Goal: Information Seeking & Learning: Learn about a topic

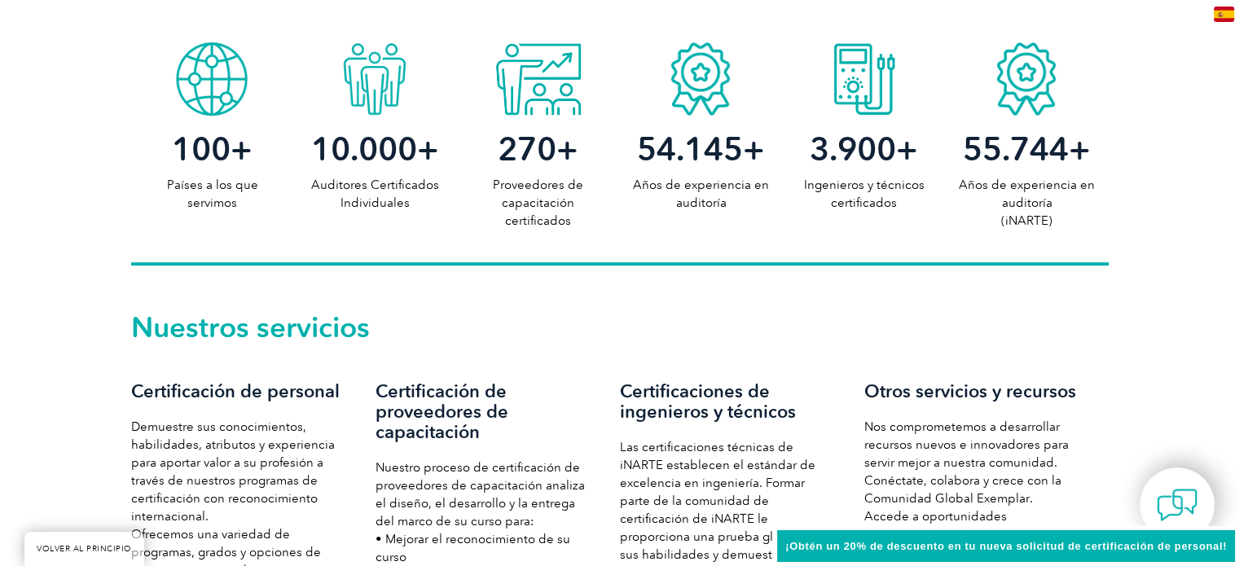
scroll to position [876, 0]
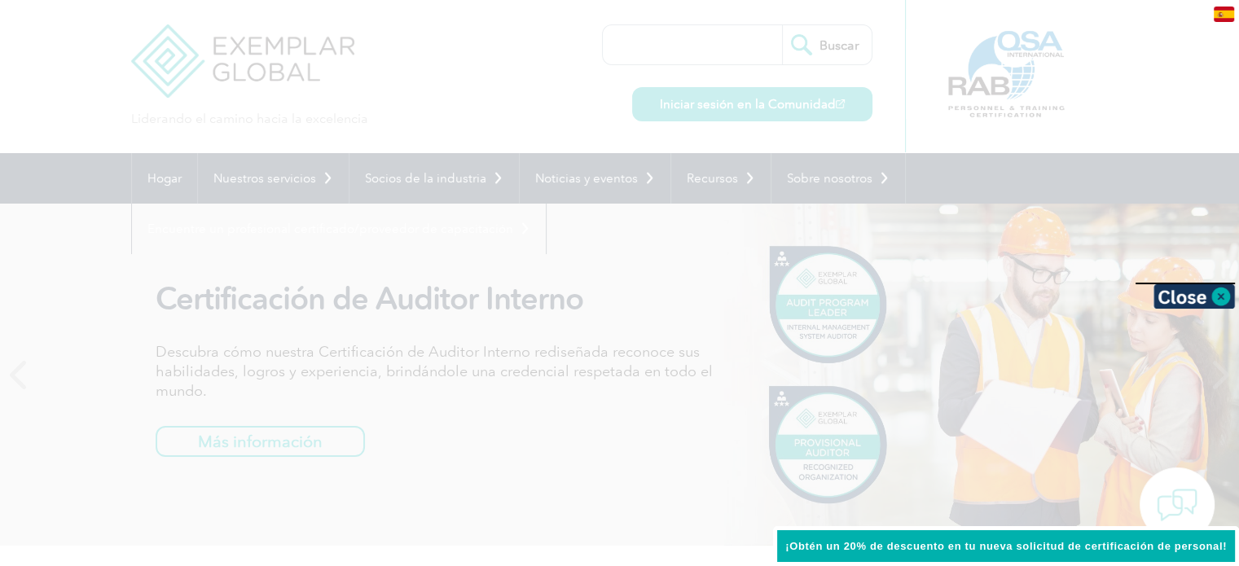
click at [417, 35] on div at bounding box center [619, 283] width 1239 height 566
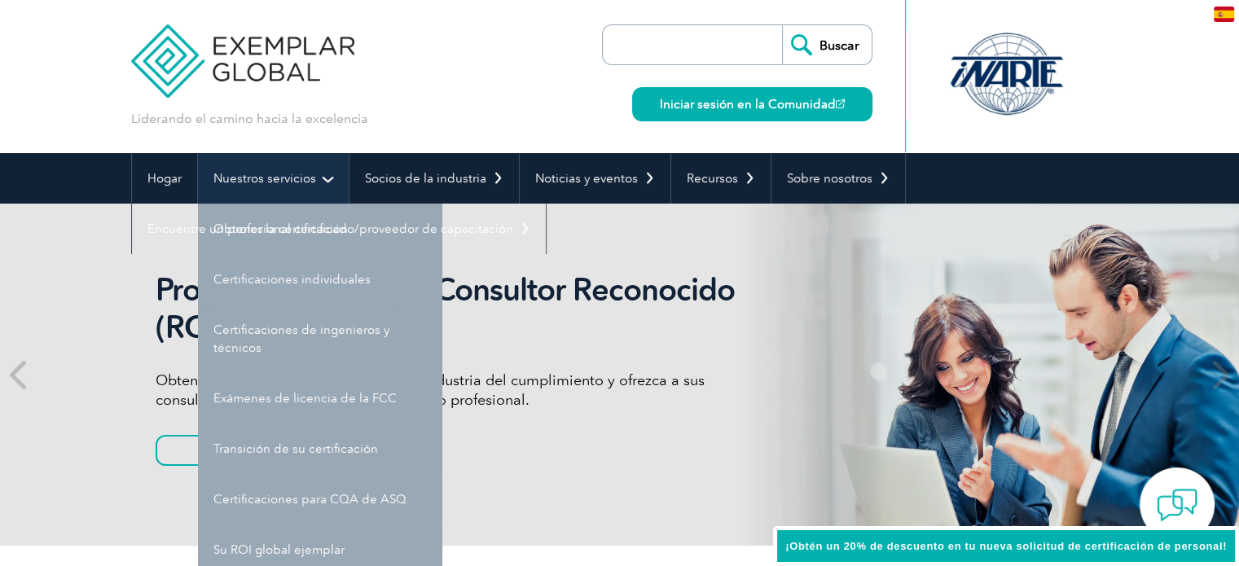
click at [321, 182] on link "Nuestros servicios" at bounding box center [273, 178] width 151 height 50
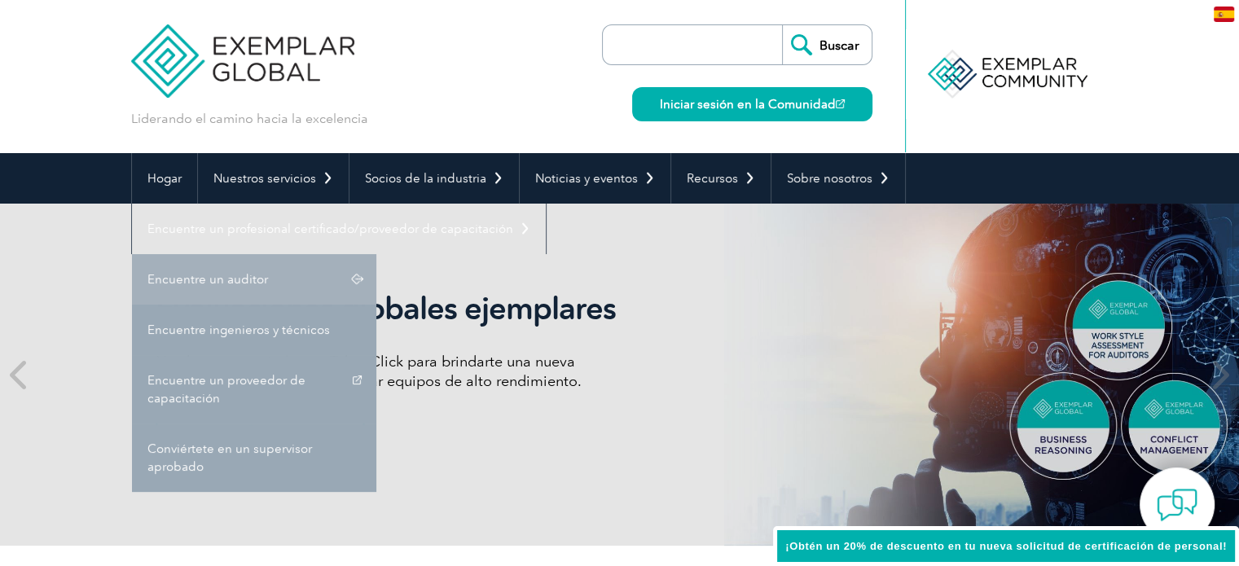
click at [280, 261] on link "Encuentre un auditor" at bounding box center [254, 279] width 244 height 50
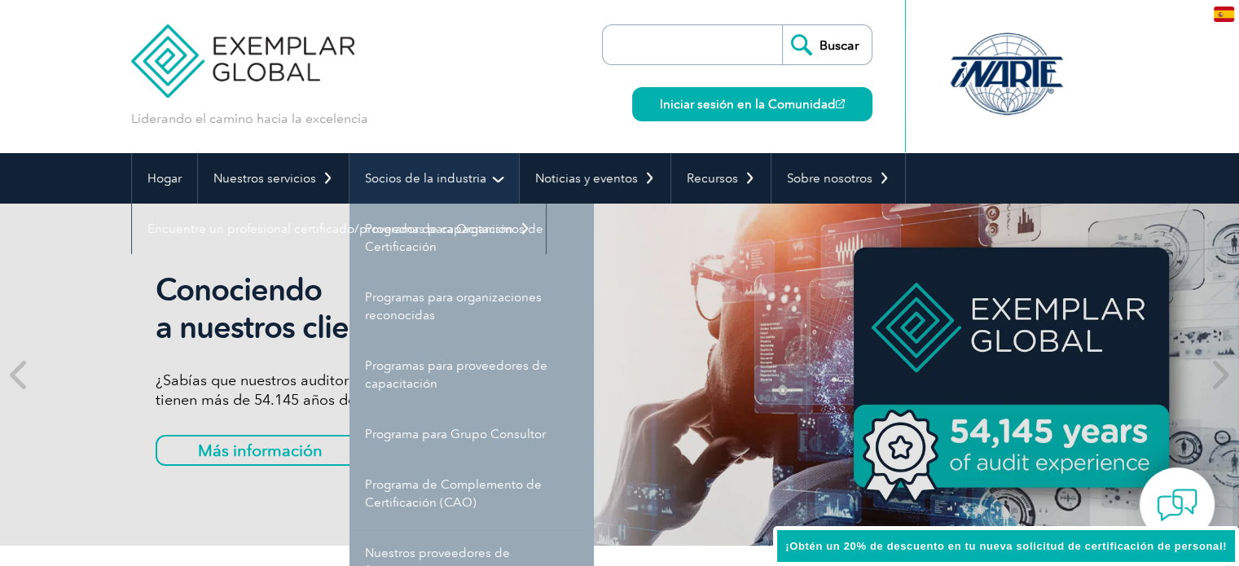
click at [466, 164] on link "Socios de la industria" at bounding box center [433, 178] width 169 height 50
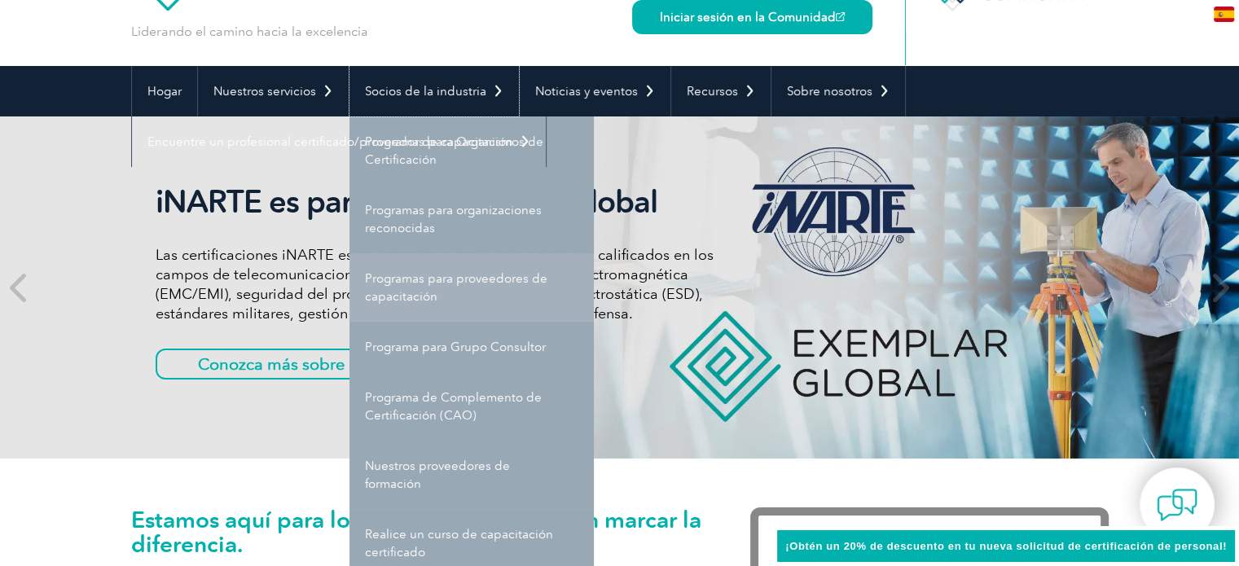
scroll to position [165, 0]
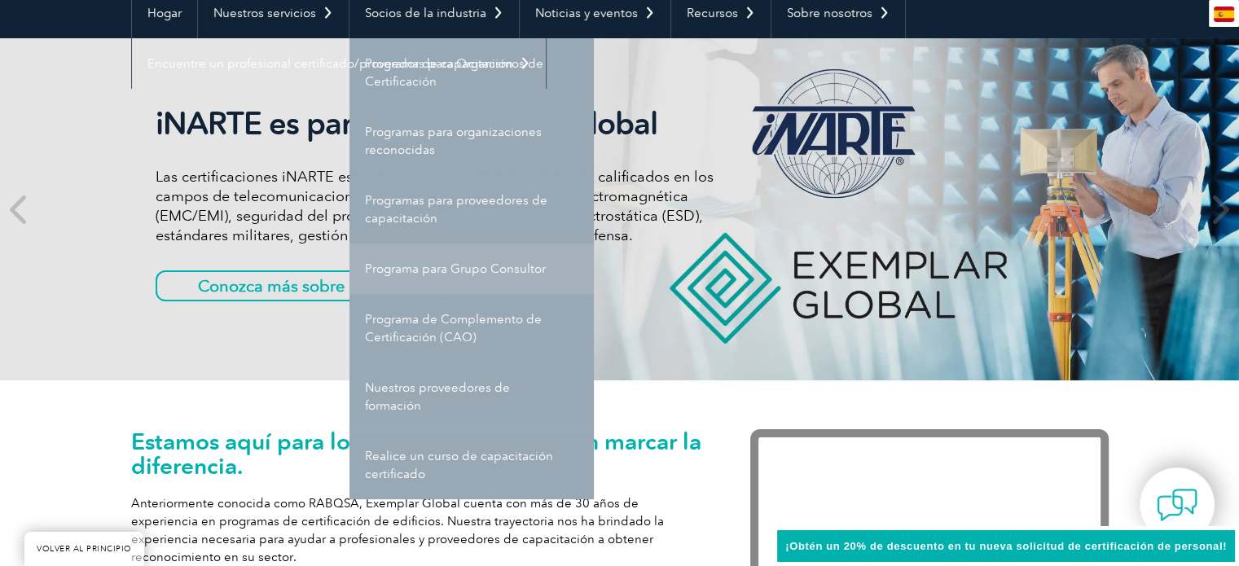
click at [482, 275] on font "Programa para Grupo Consultor" at bounding box center [455, 268] width 181 height 15
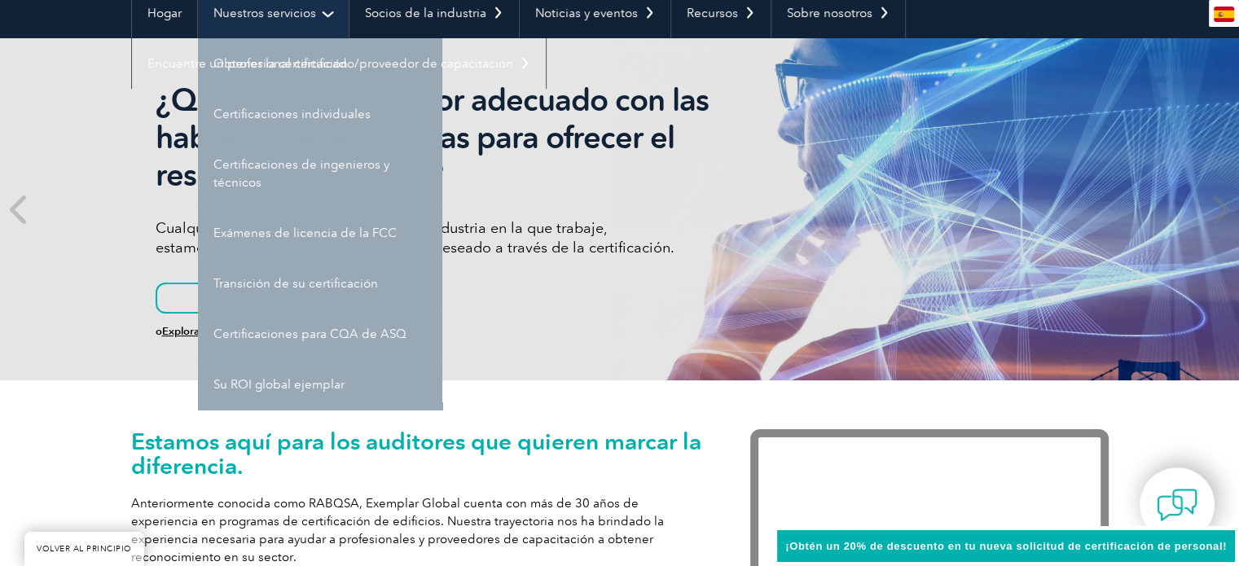
click at [293, 13] on font "Nuestros servicios" at bounding box center [264, 13] width 103 height 15
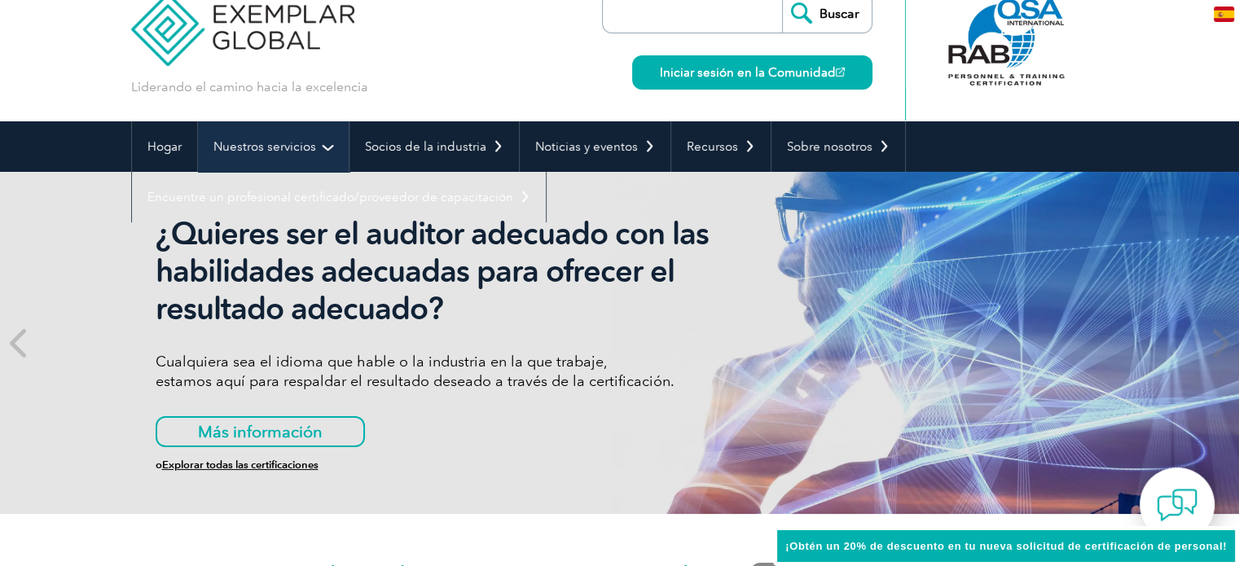
scroll to position [0, 0]
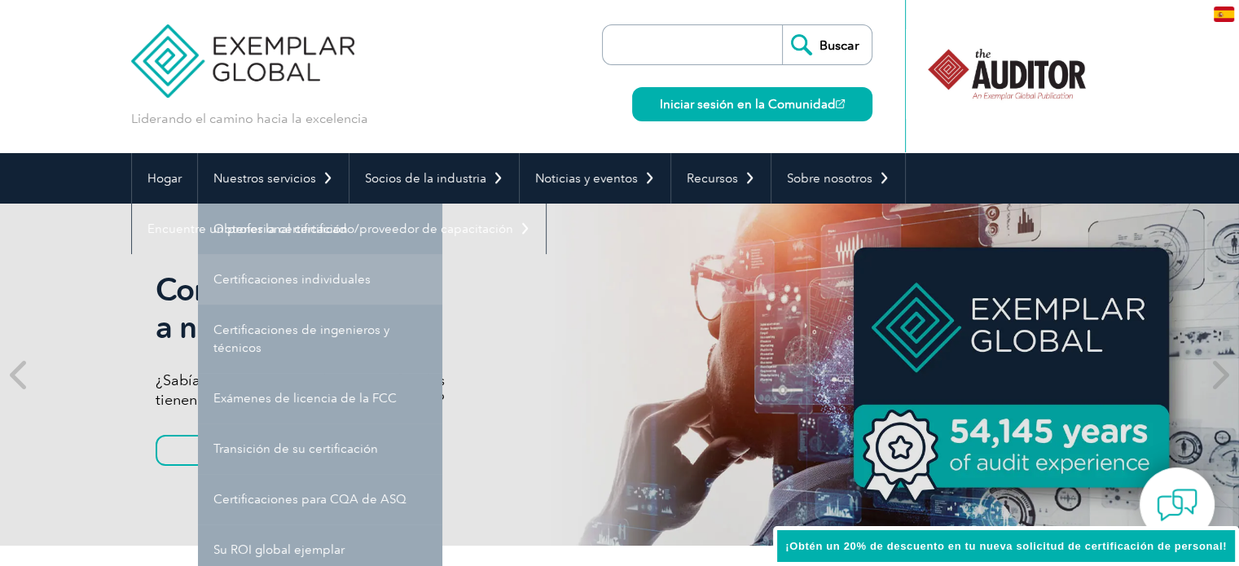
click at [341, 296] on link "Certificaciones individuales" at bounding box center [320, 279] width 244 height 50
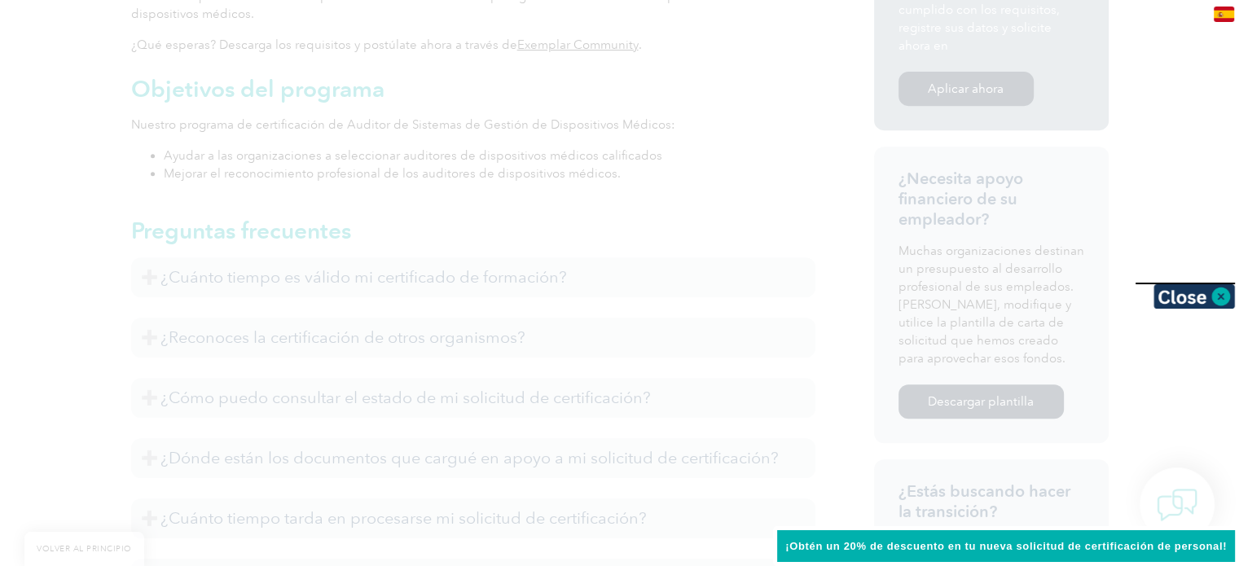
scroll to position [670, 0]
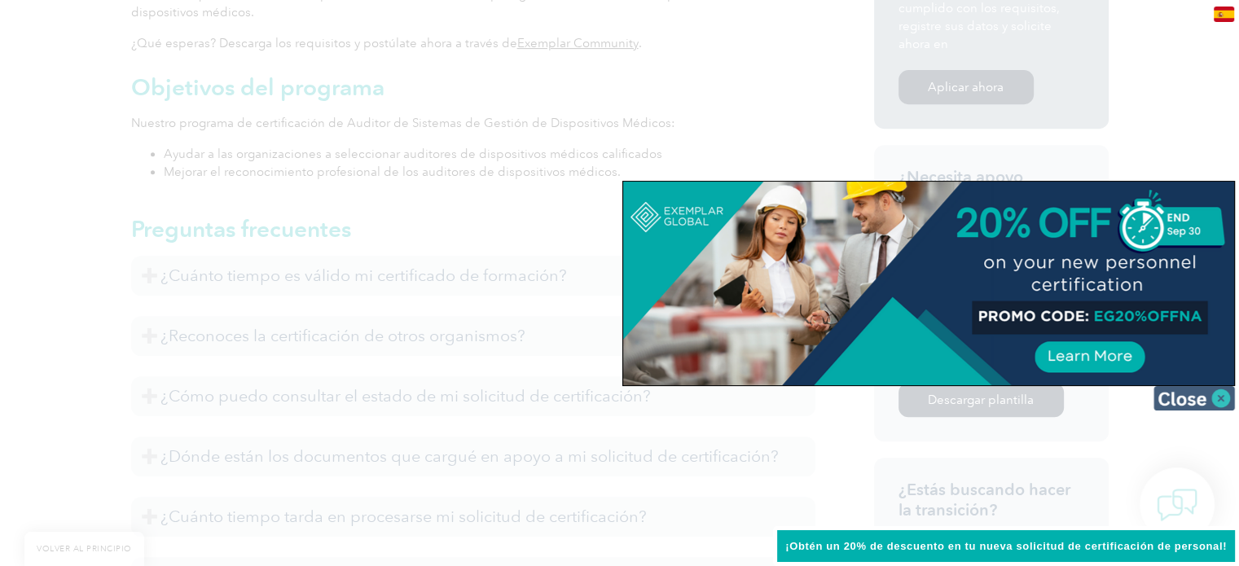
click at [1202, 393] on img at bounding box center [1193, 398] width 81 height 24
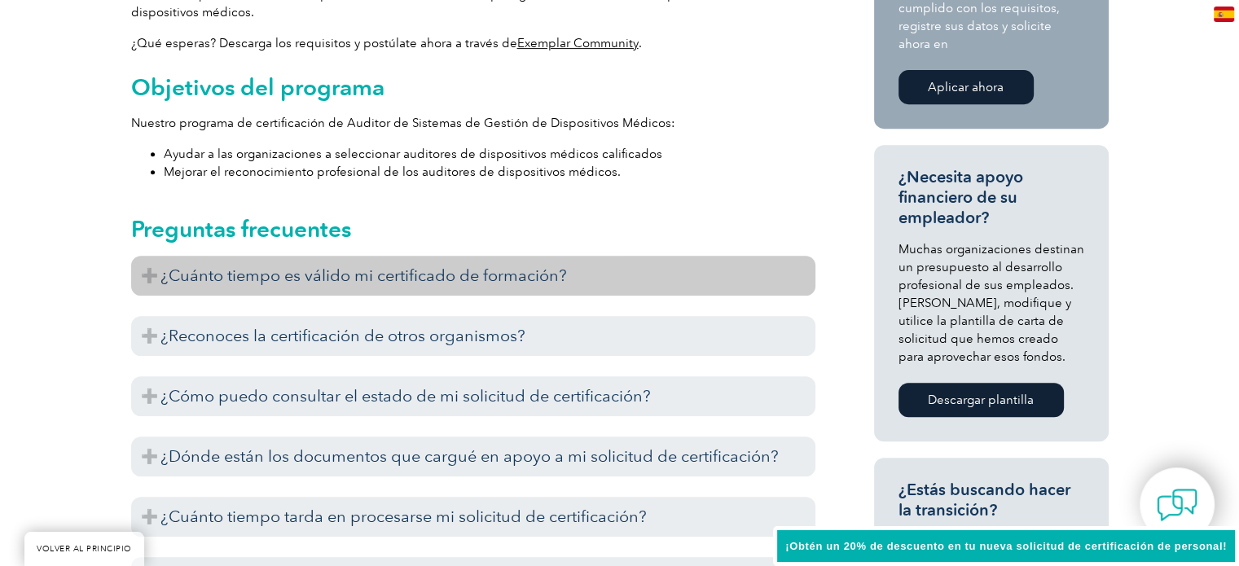
click at [634, 270] on h3 "¿Cuánto tiempo es válido mi certificado de formación?" at bounding box center [473, 276] width 684 height 40
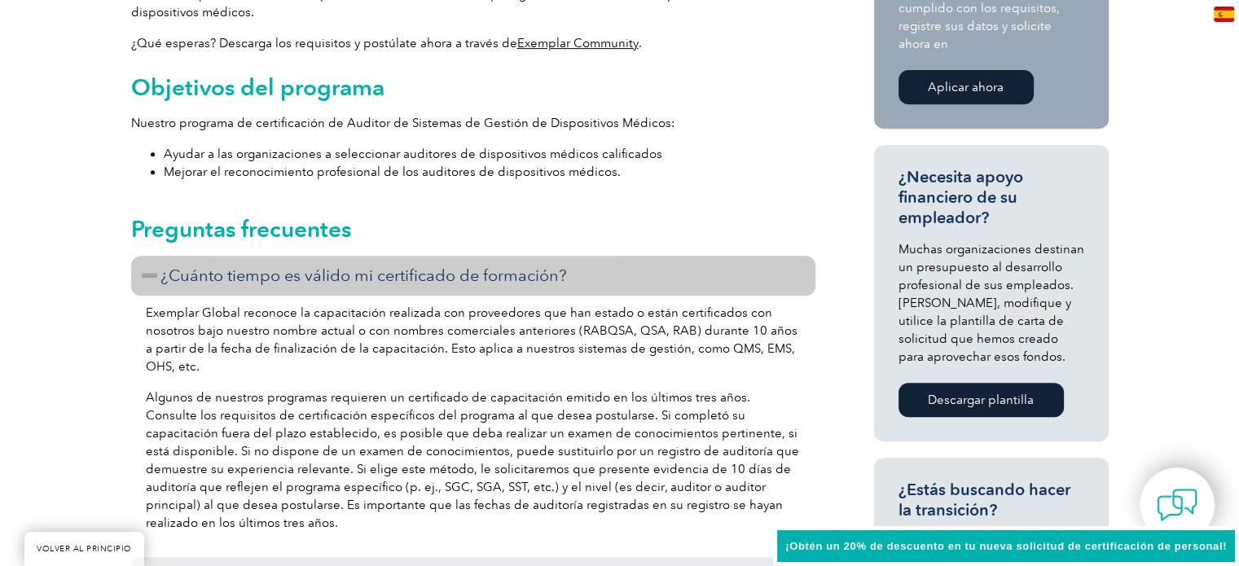
click at [648, 285] on h3 "¿Cuánto tiempo es válido mi certificado de formación?" at bounding box center [473, 276] width 684 height 40
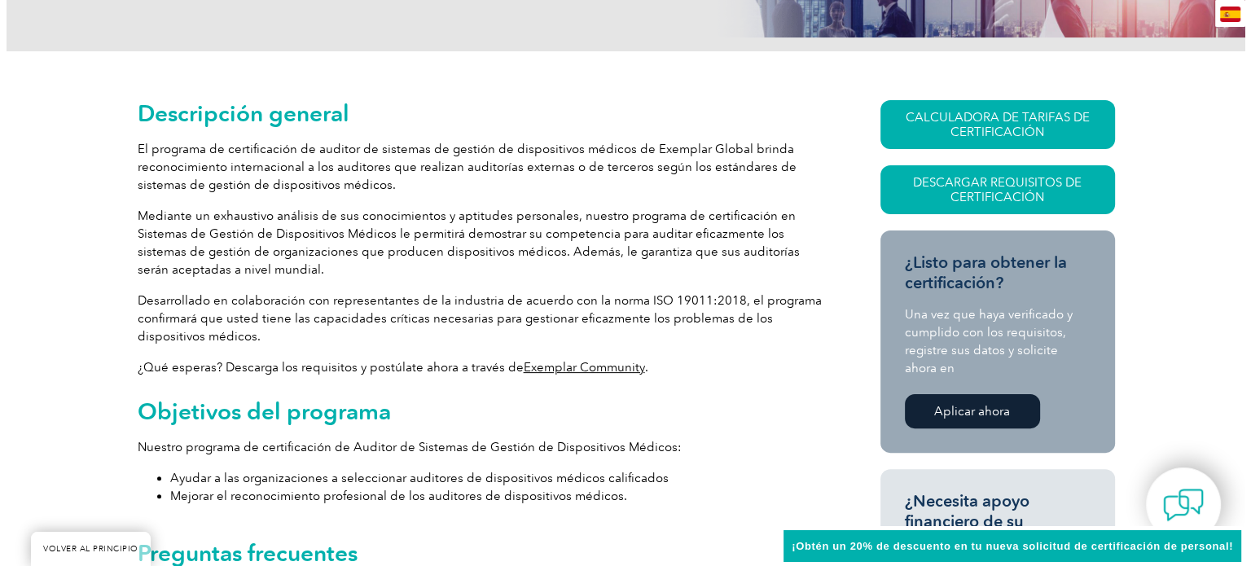
scroll to position [281, 0]
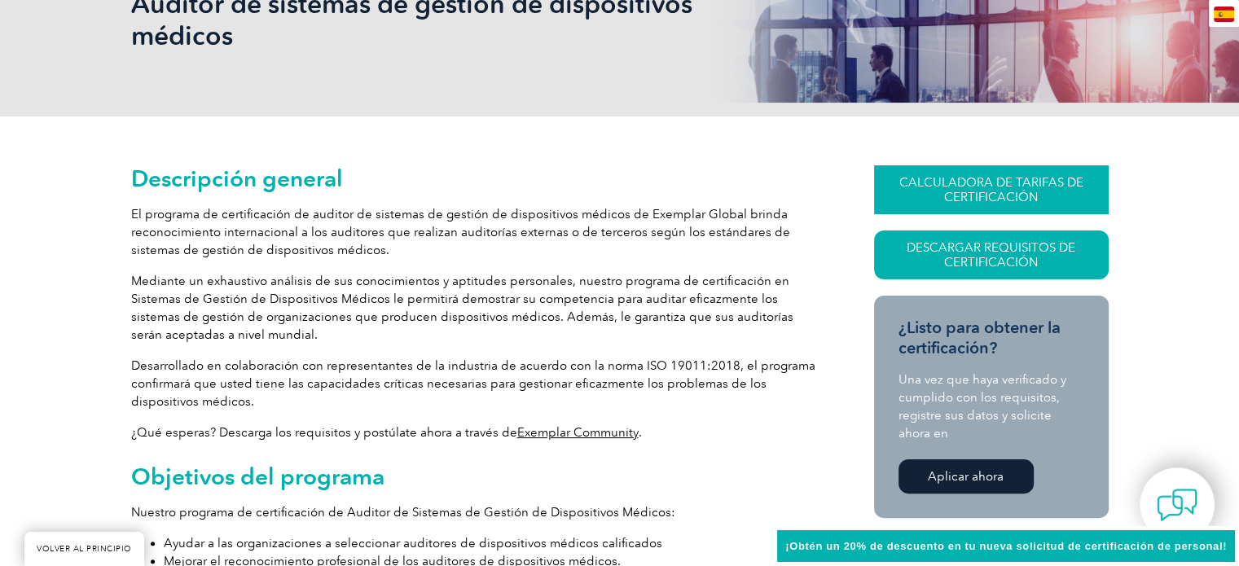
click at [990, 188] on font "CALCULADORA DE TARIFAS DE CERTIFICACIÓN" at bounding box center [991, 189] width 184 height 29
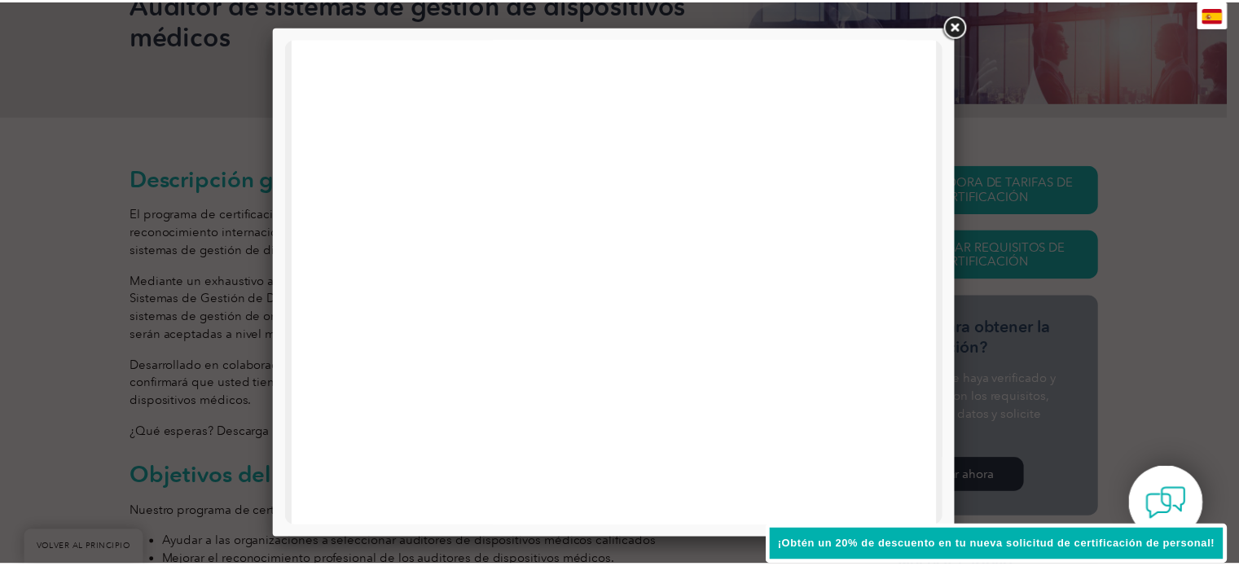
scroll to position [626, 0]
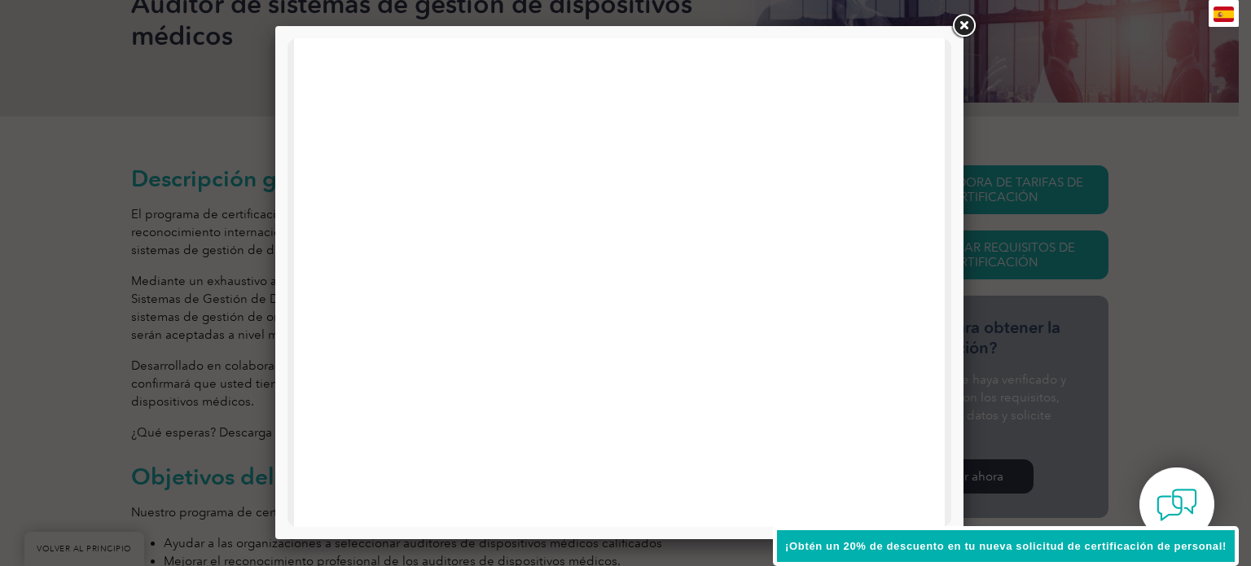
click at [968, 21] on link at bounding box center [963, 25] width 29 height 29
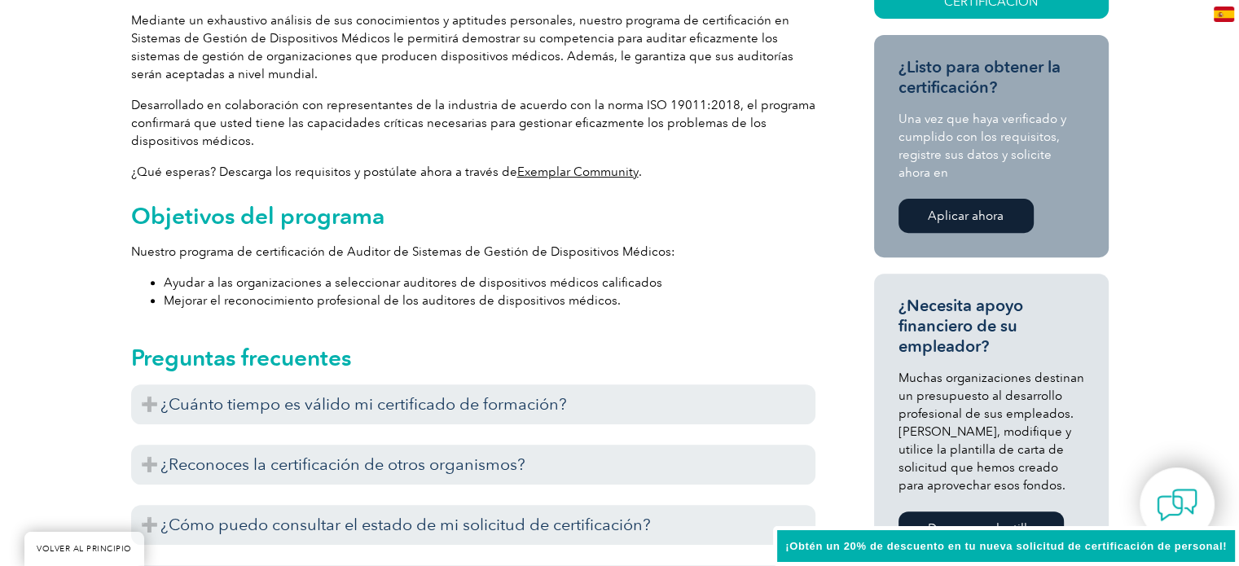
scroll to position [538, 0]
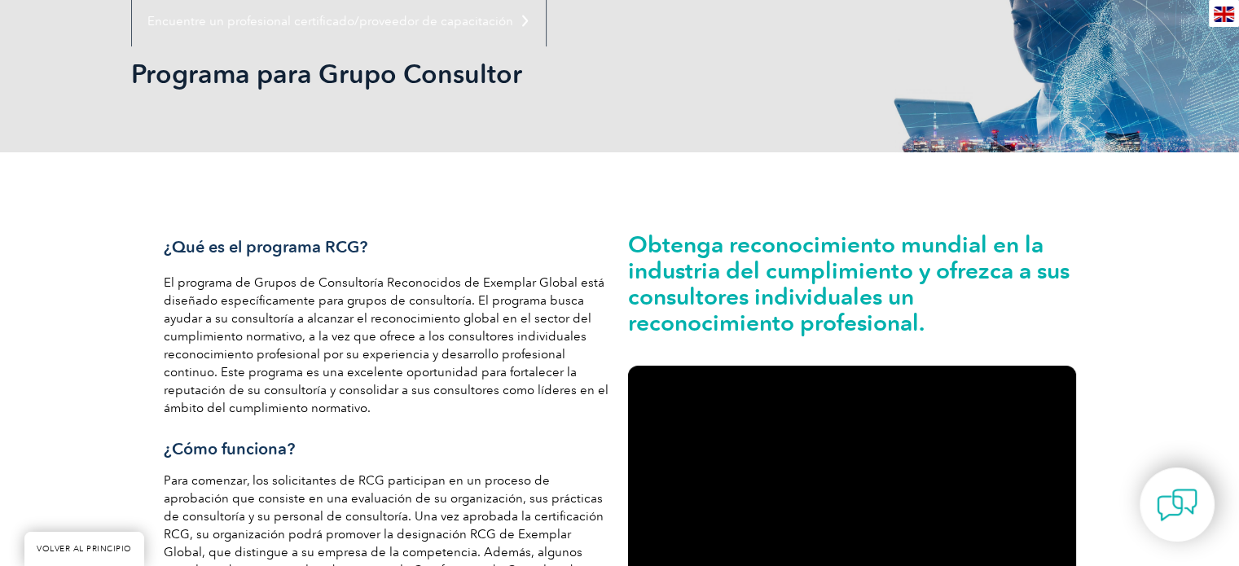
scroll to position [205, 0]
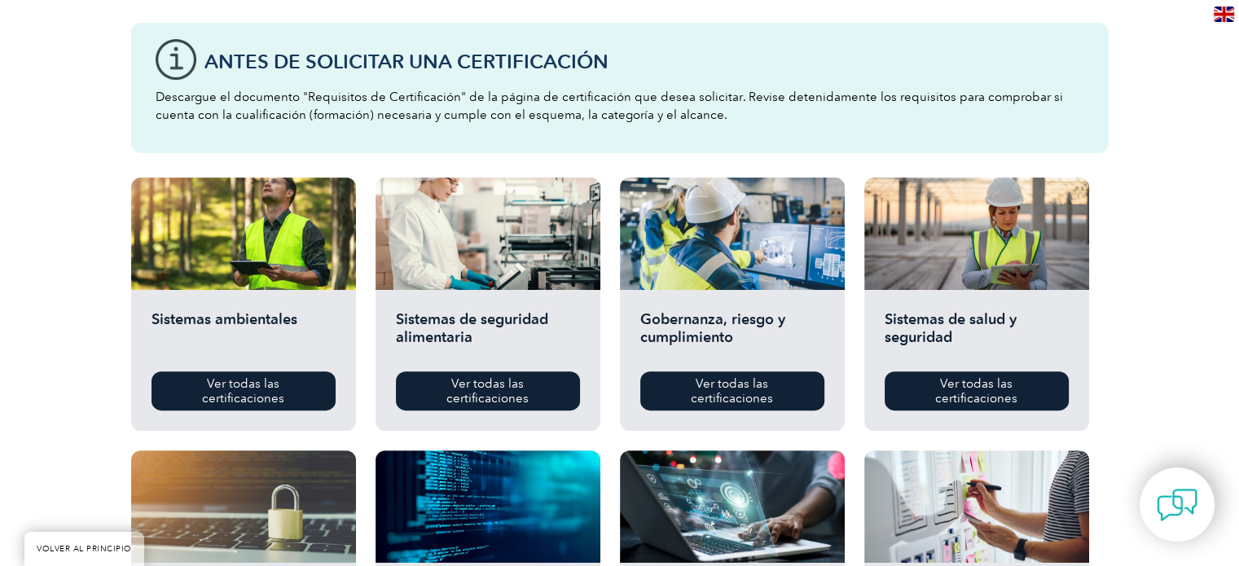
scroll to position [404, 0]
